Goal: Check status: Check status

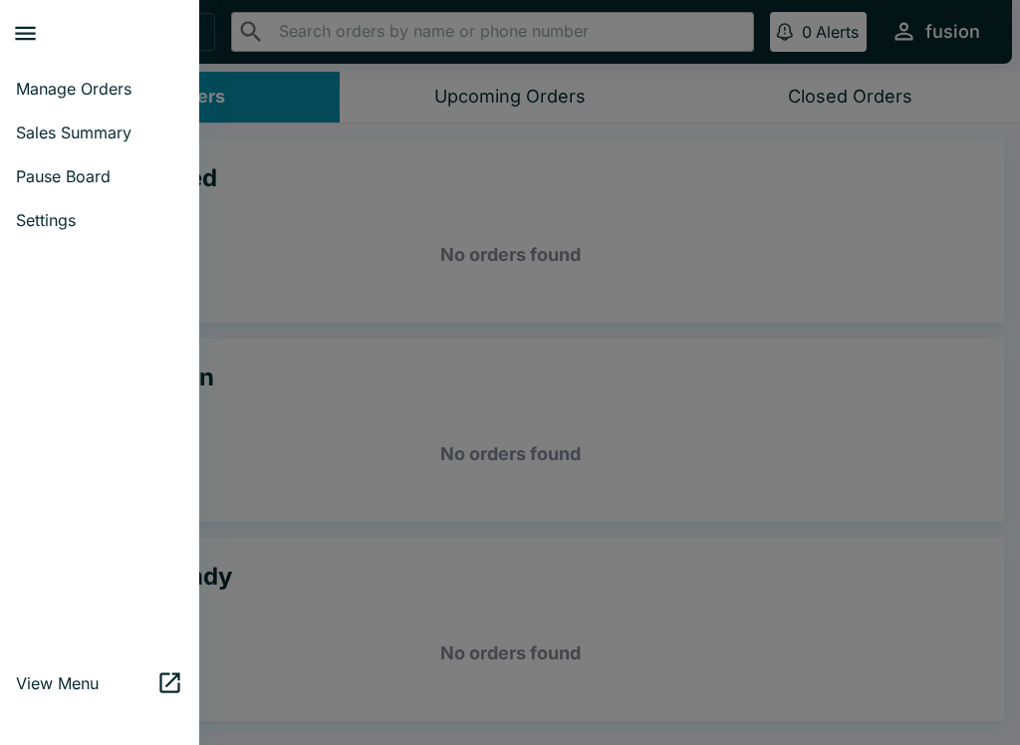
click at [124, 71] on link "Manage Orders" at bounding box center [99, 89] width 199 height 44
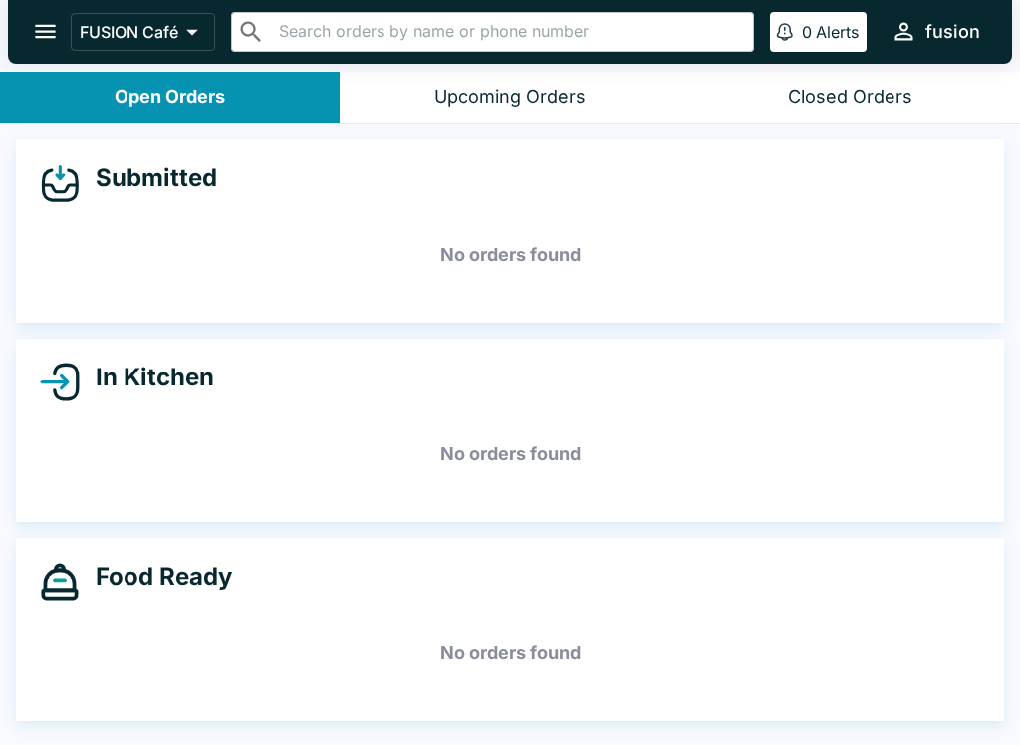
click at [32, 13] on button "open drawer" at bounding box center [45, 31] width 51 height 51
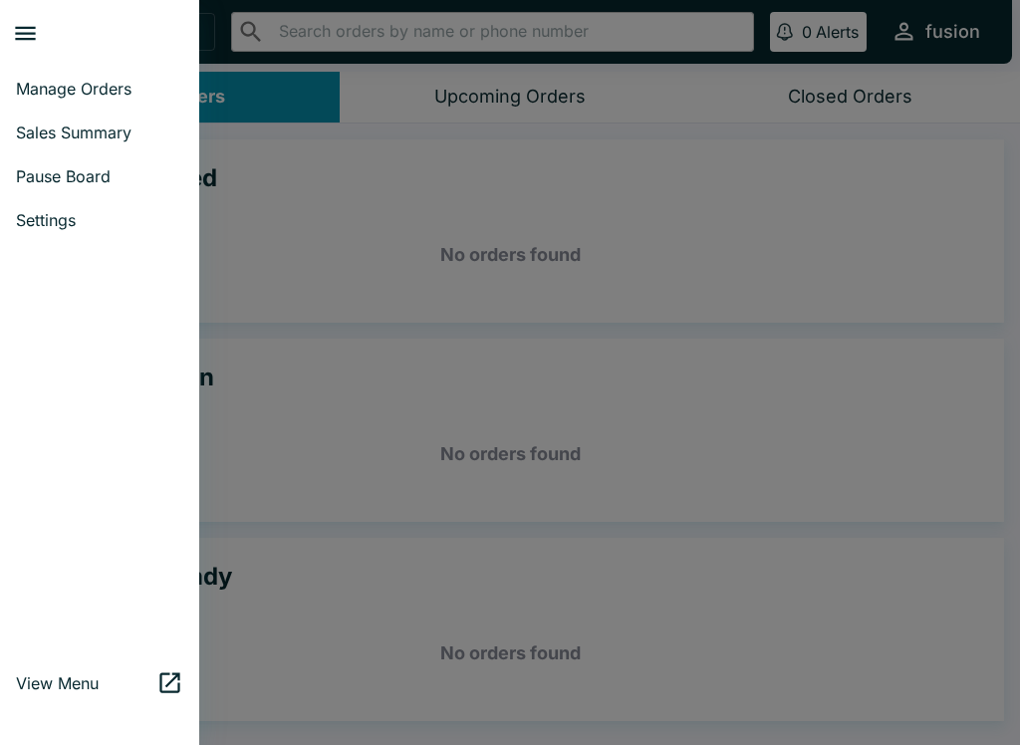
click at [110, 141] on span "Sales Summary" at bounding box center [99, 132] width 167 height 20
select select "03:00"
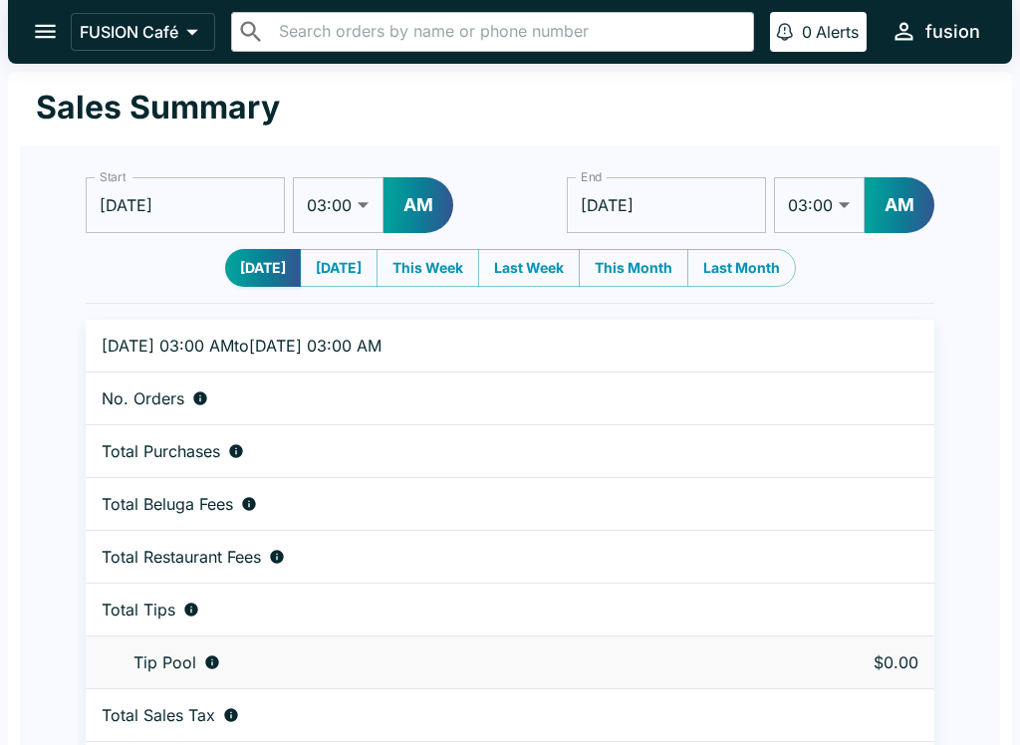
click at [235, 198] on input "[DATE]" at bounding box center [185, 205] width 199 height 56
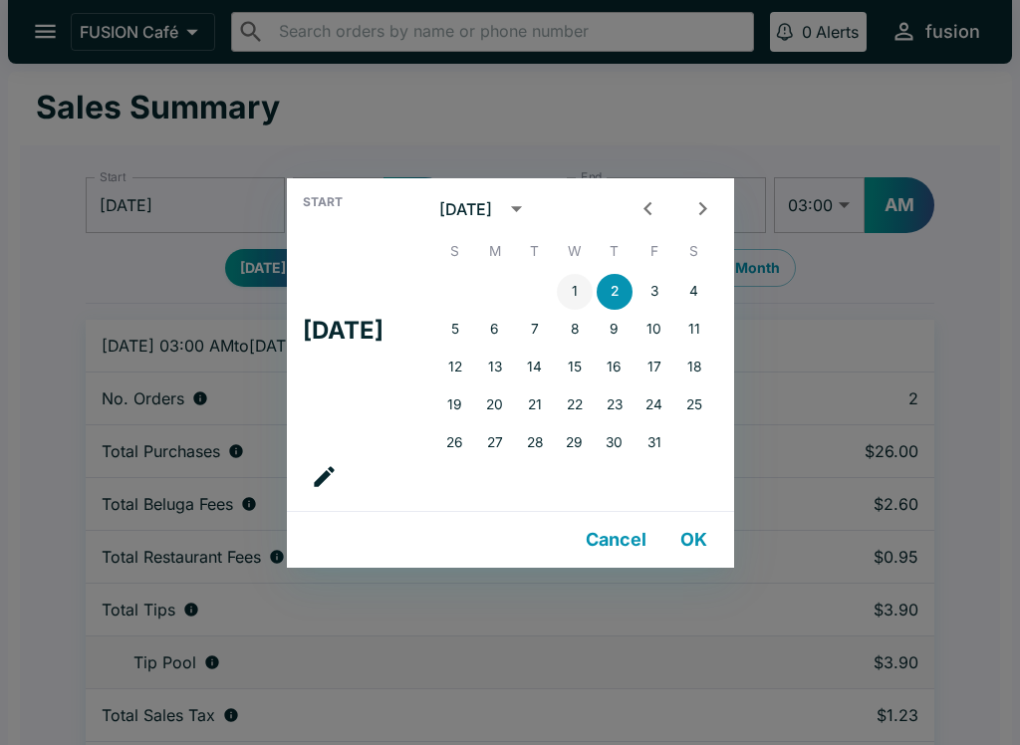
click at [592, 274] on button "1" at bounding box center [575, 292] width 36 height 36
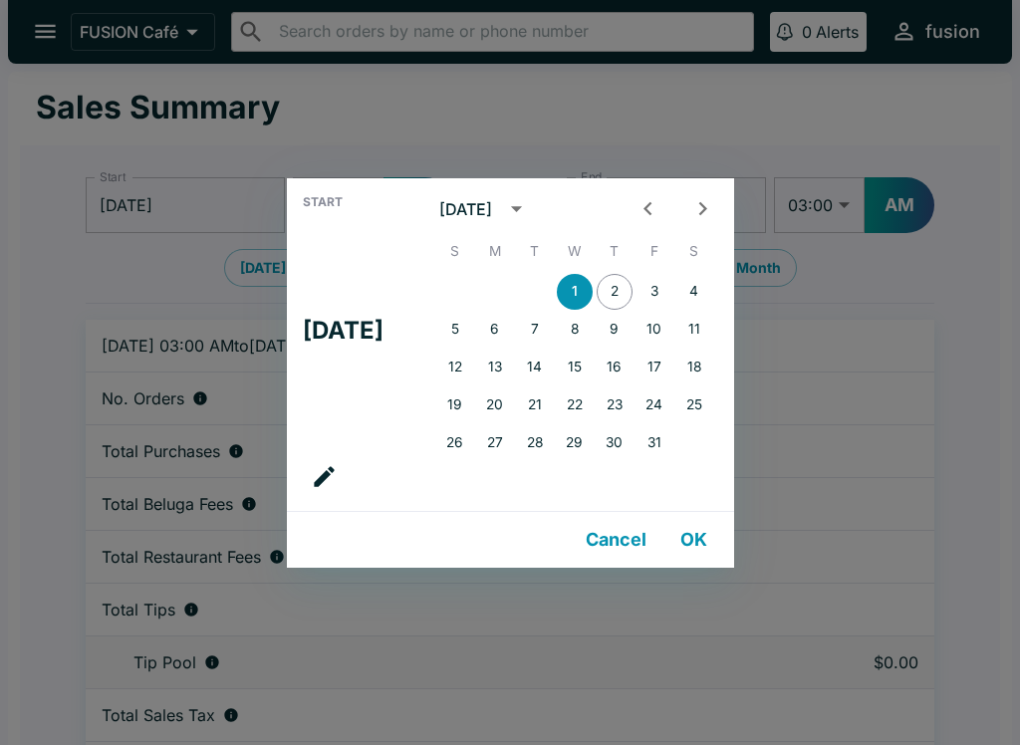
click at [645, 204] on button "Previous month" at bounding box center [647, 208] width 37 height 37
click at [504, 289] on button "1" at bounding box center [495, 292] width 36 height 36
type input "[DATE]"
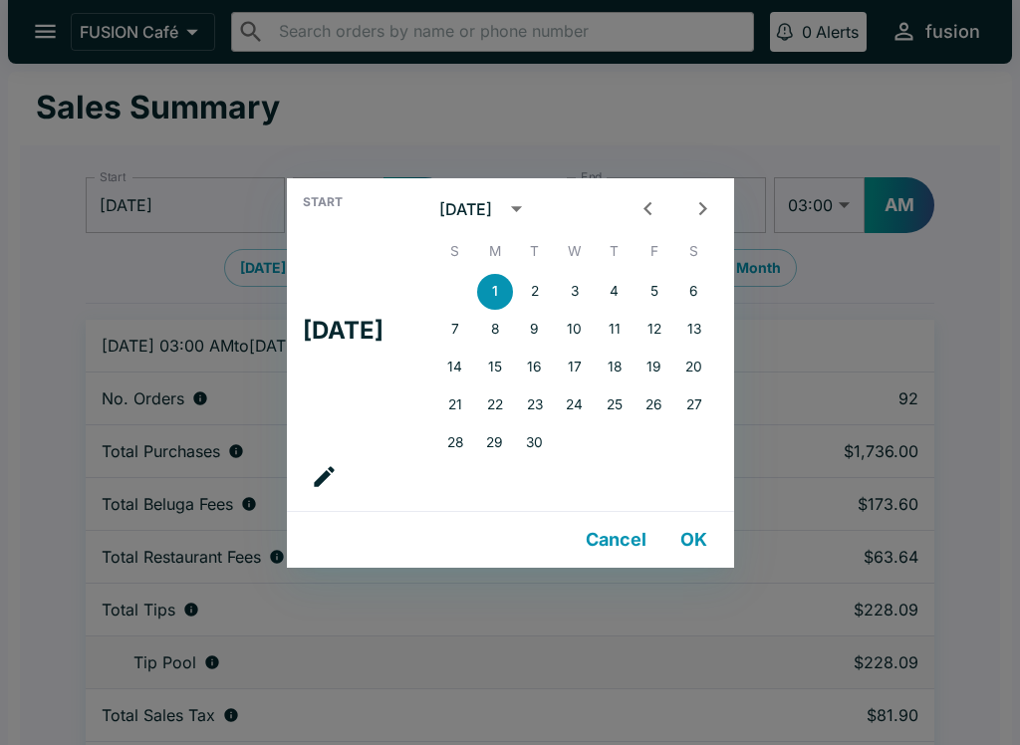
click at [717, 537] on button "OK" at bounding box center [694, 540] width 64 height 40
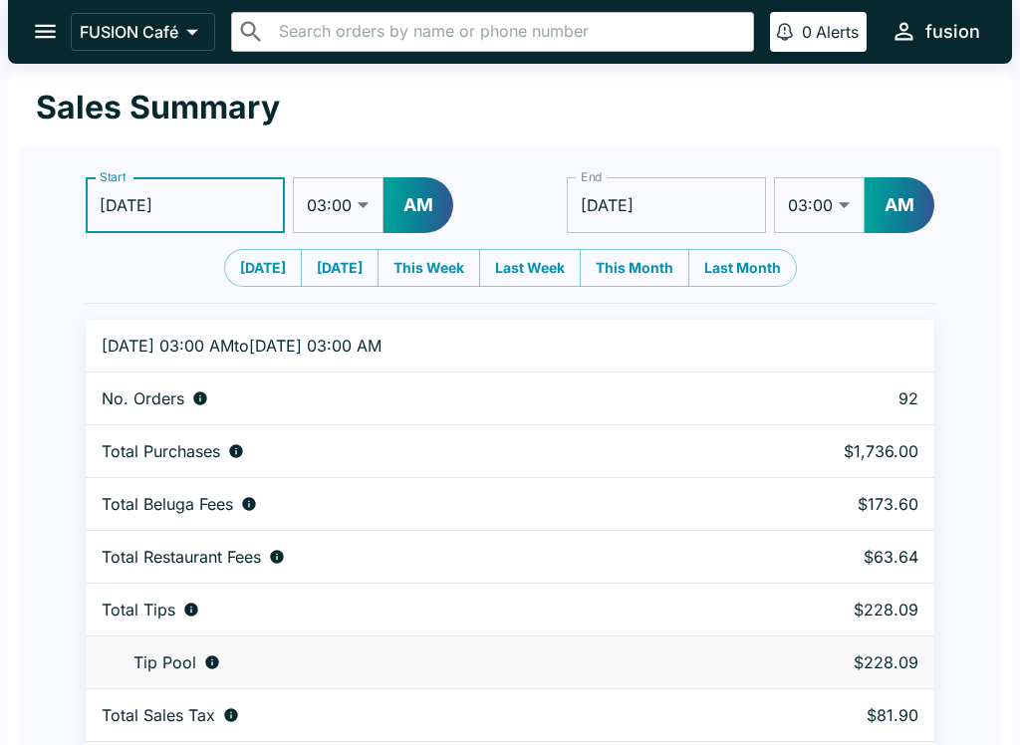
click at [710, 196] on input "[DATE]" at bounding box center [666, 205] width 199 height 56
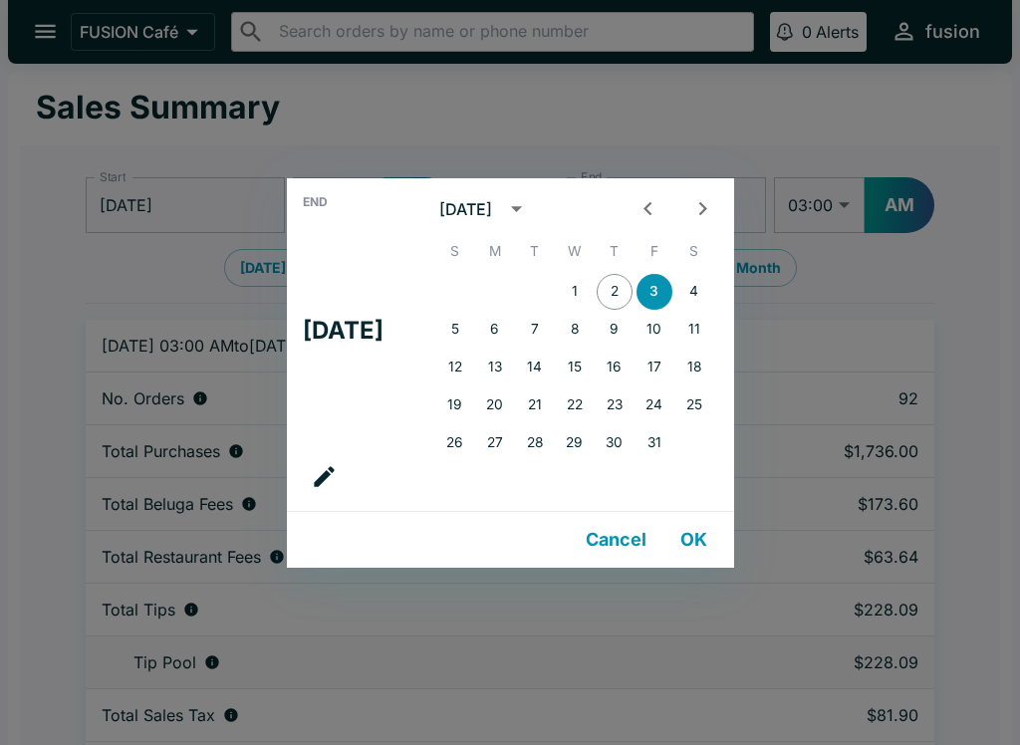
click at [861, 336] on div "End Fri, Oct [DATE] S M T W T F S 1 2 3 4 5 6 7 8 9 10 11 12 13 14 15 16 17 18 …" at bounding box center [510, 372] width 1020 height 745
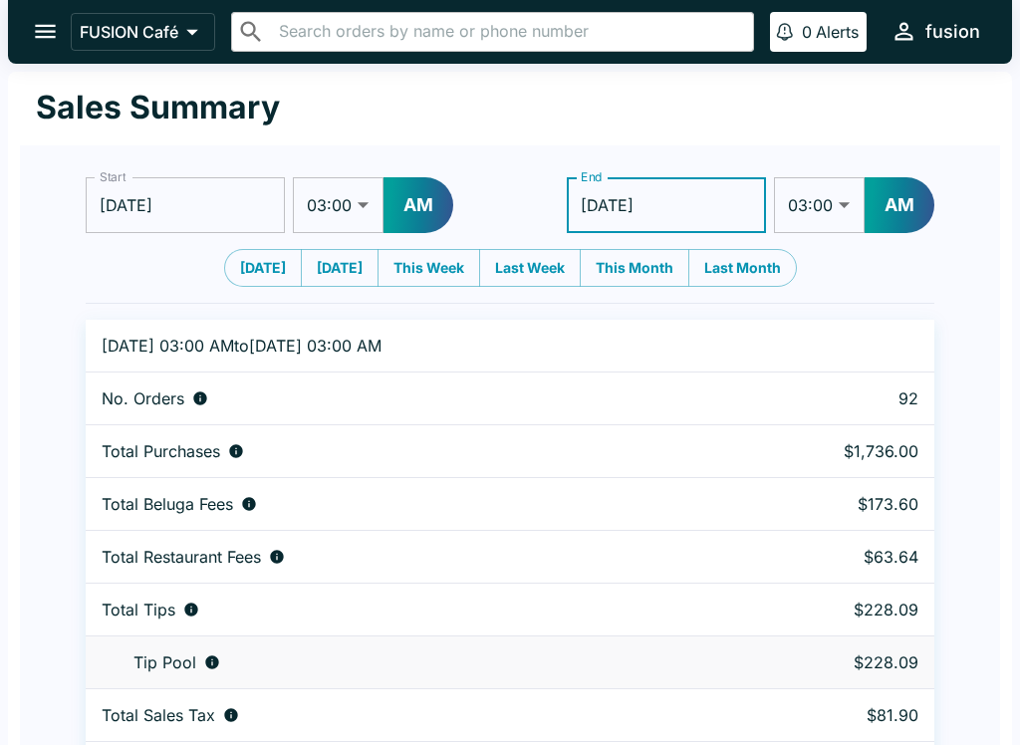
click at [56, 41] on icon "open drawer" at bounding box center [45, 31] width 27 height 27
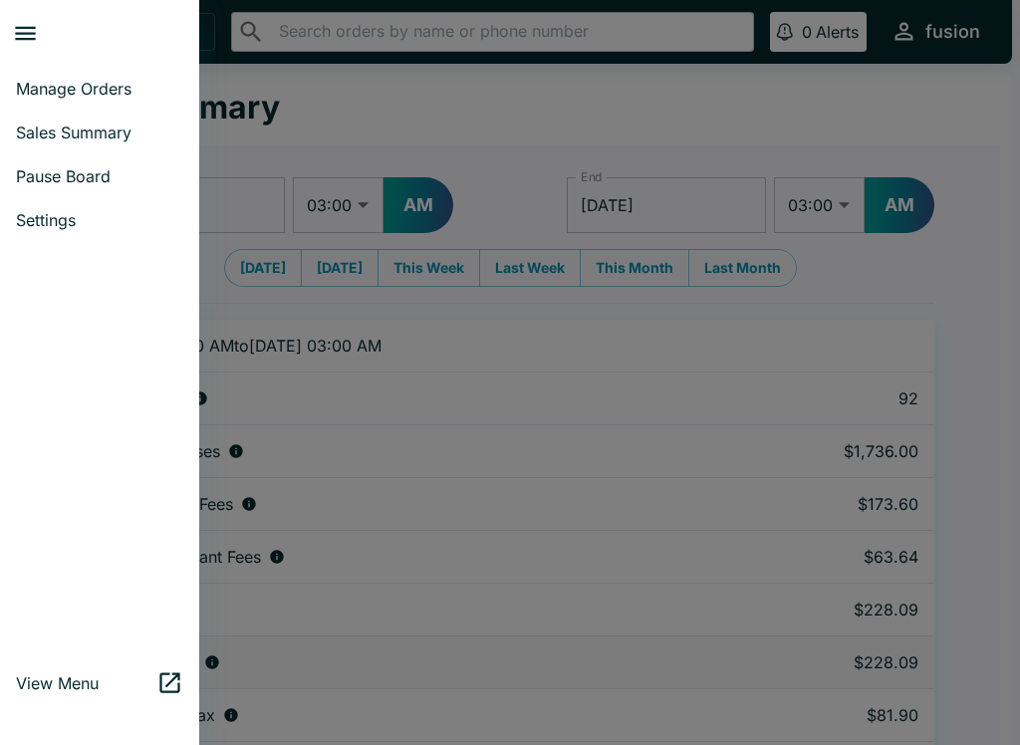
click at [30, 83] on span "Manage Orders" at bounding box center [99, 89] width 167 height 20
